Goal: Use online tool/utility: Utilize a website feature to perform a specific function

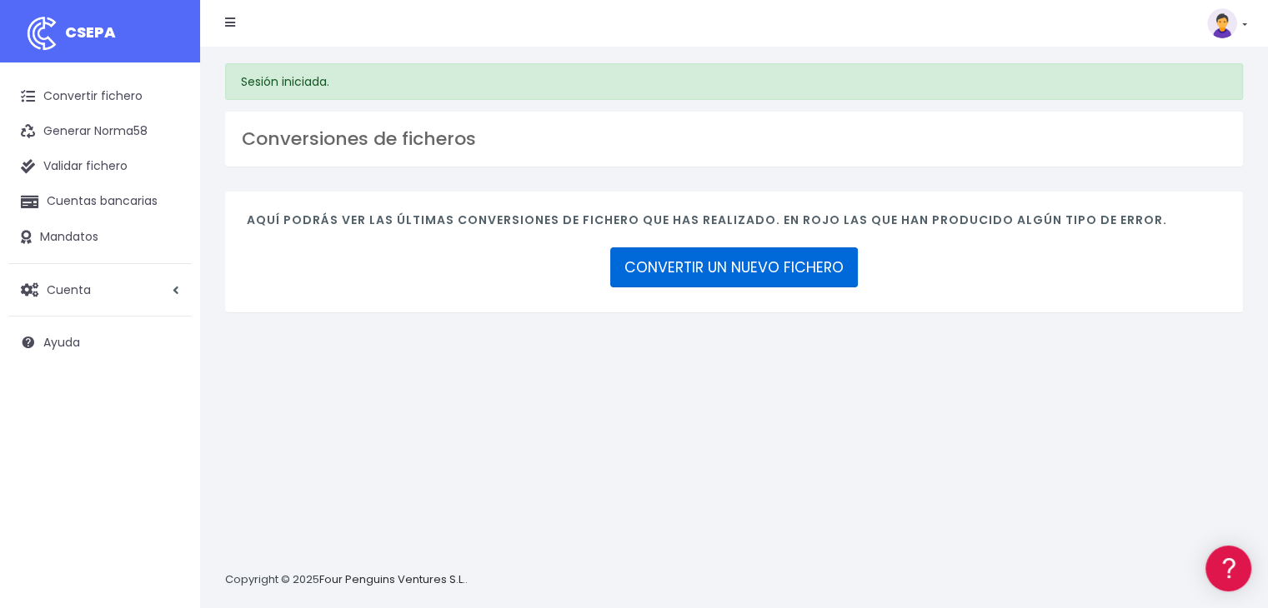
click at [690, 276] on link "CONVERTIR UN NUEVO FICHERO" at bounding box center [734, 268] width 248 height 40
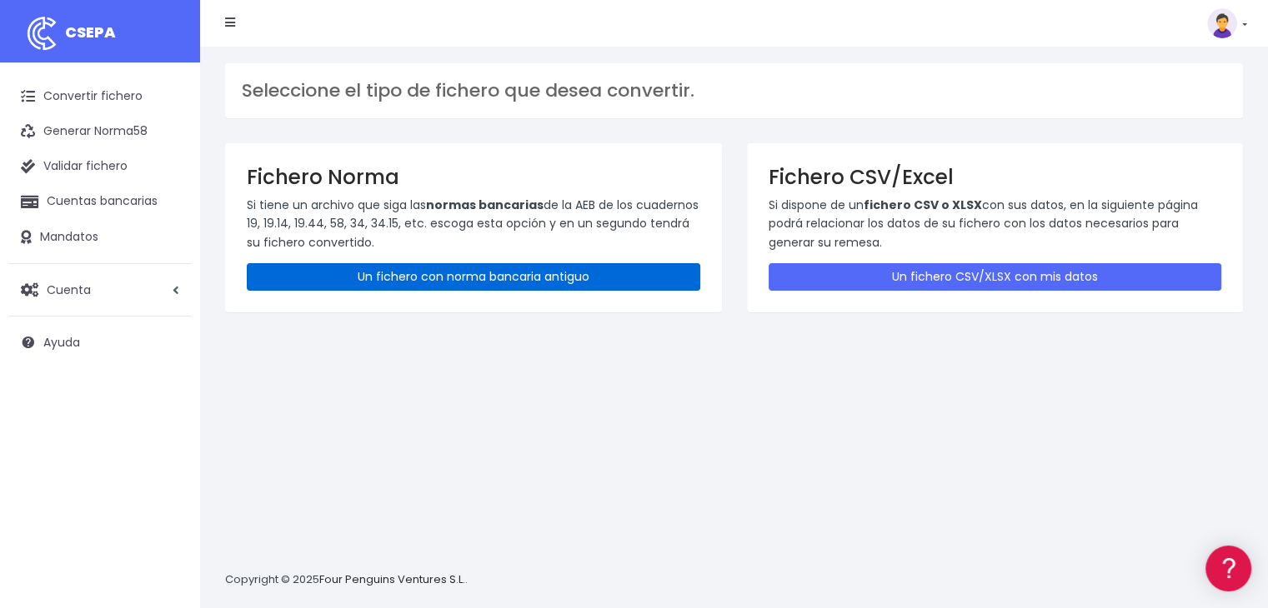
click at [515, 284] on link "Un fichero con norma bancaria antiguo" at bounding box center [473, 277] width 453 height 28
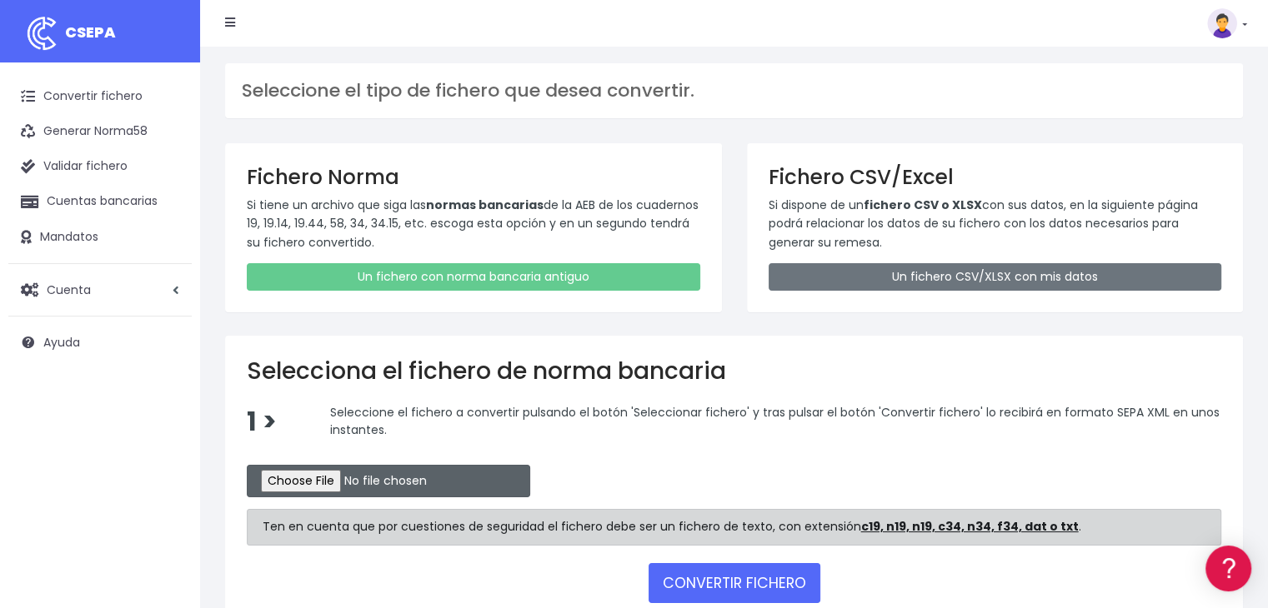
click at [363, 481] on input "file" at bounding box center [388, 481] width 283 height 33
type input "C:\fakepath\Recibos Septbre 25 2"
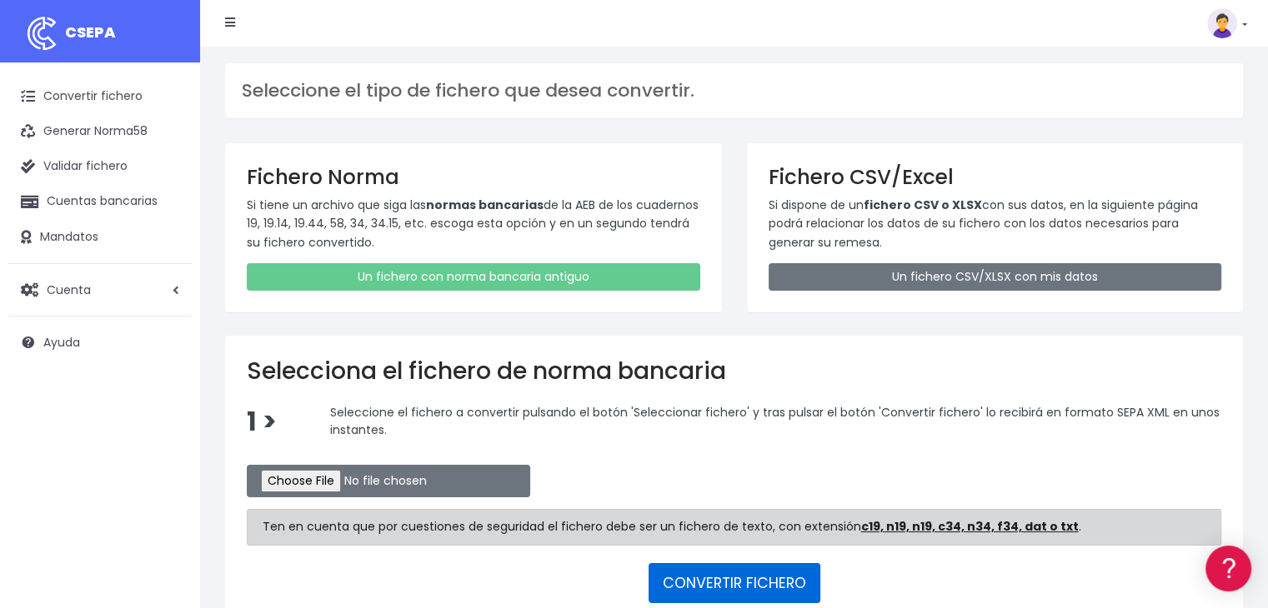
click at [718, 570] on button "CONVERTIR FICHERO" at bounding box center [734, 583] width 172 height 40
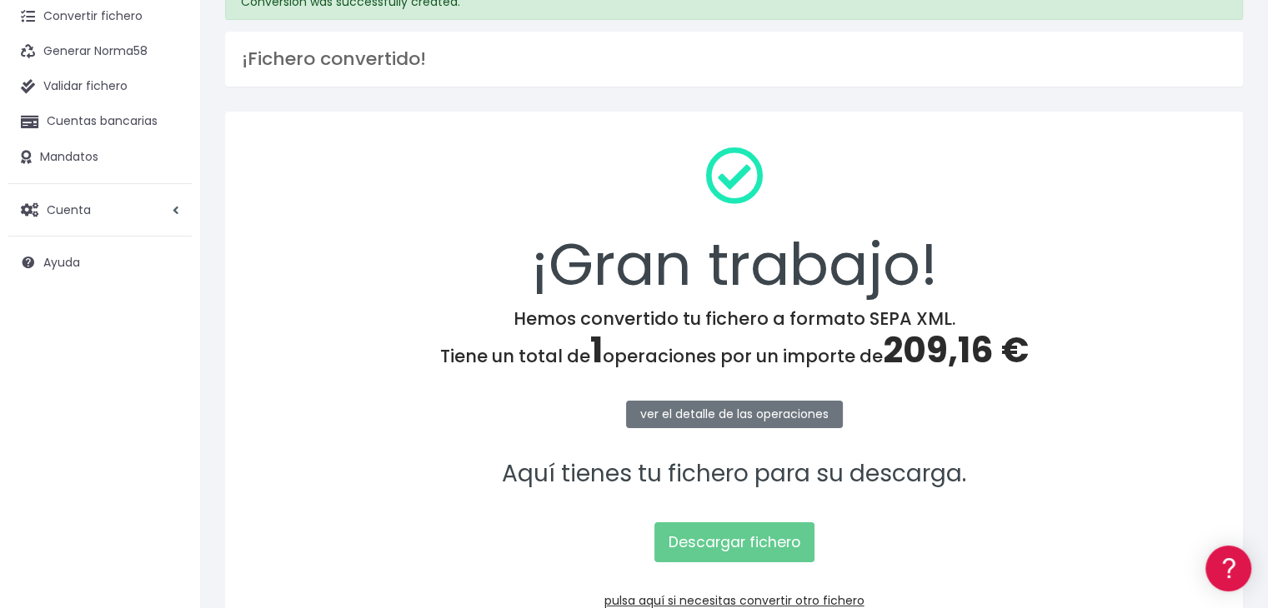
scroll to position [187, 0]
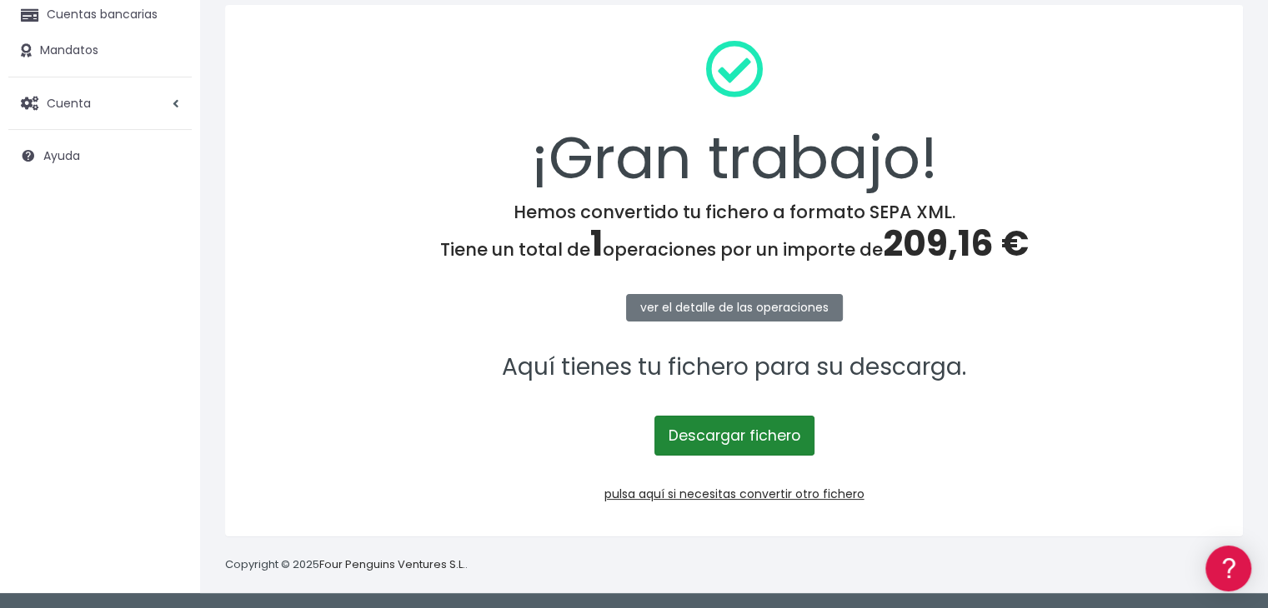
click at [740, 433] on link "Descargar fichero" at bounding box center [734, 436] width 160 height 40
